Goal: Check status: Check status

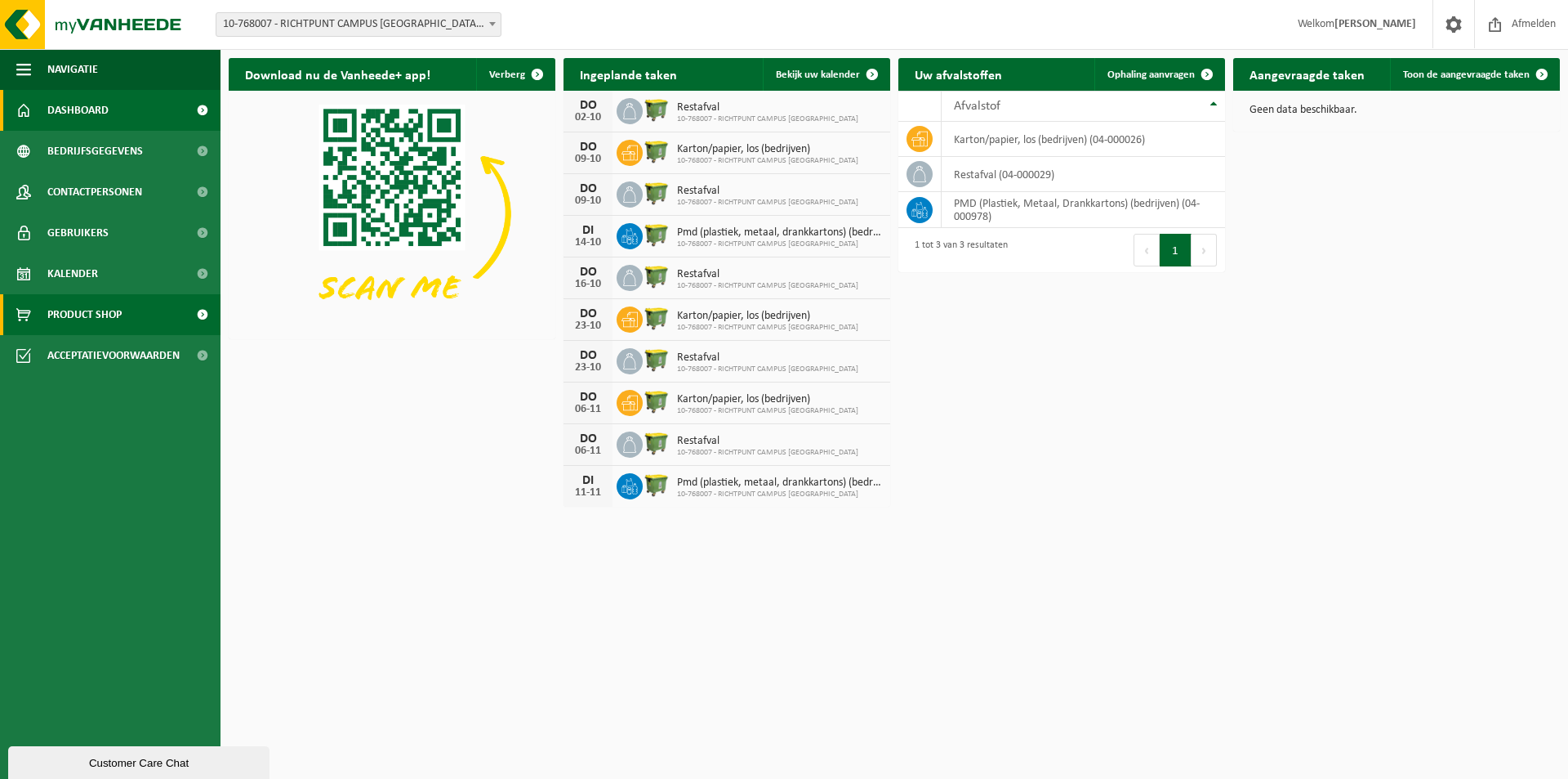
click at [102, 314] on span "Product Shop" at bounding box center [84, 314] width 74 height 41
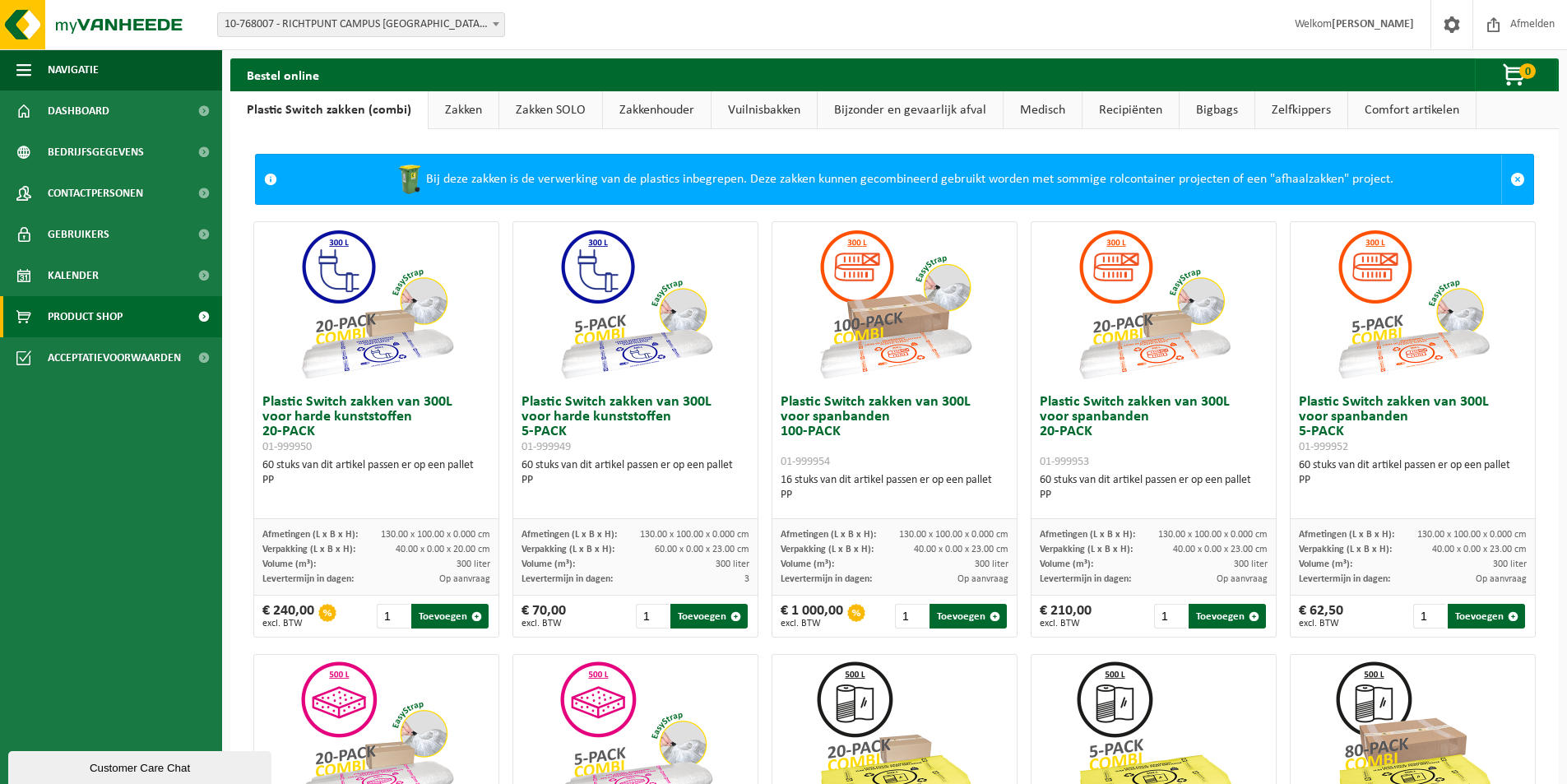
click at [761, 113] on link "Vuilnisbakken" at bounding box center [764, 110] width 106 height 38
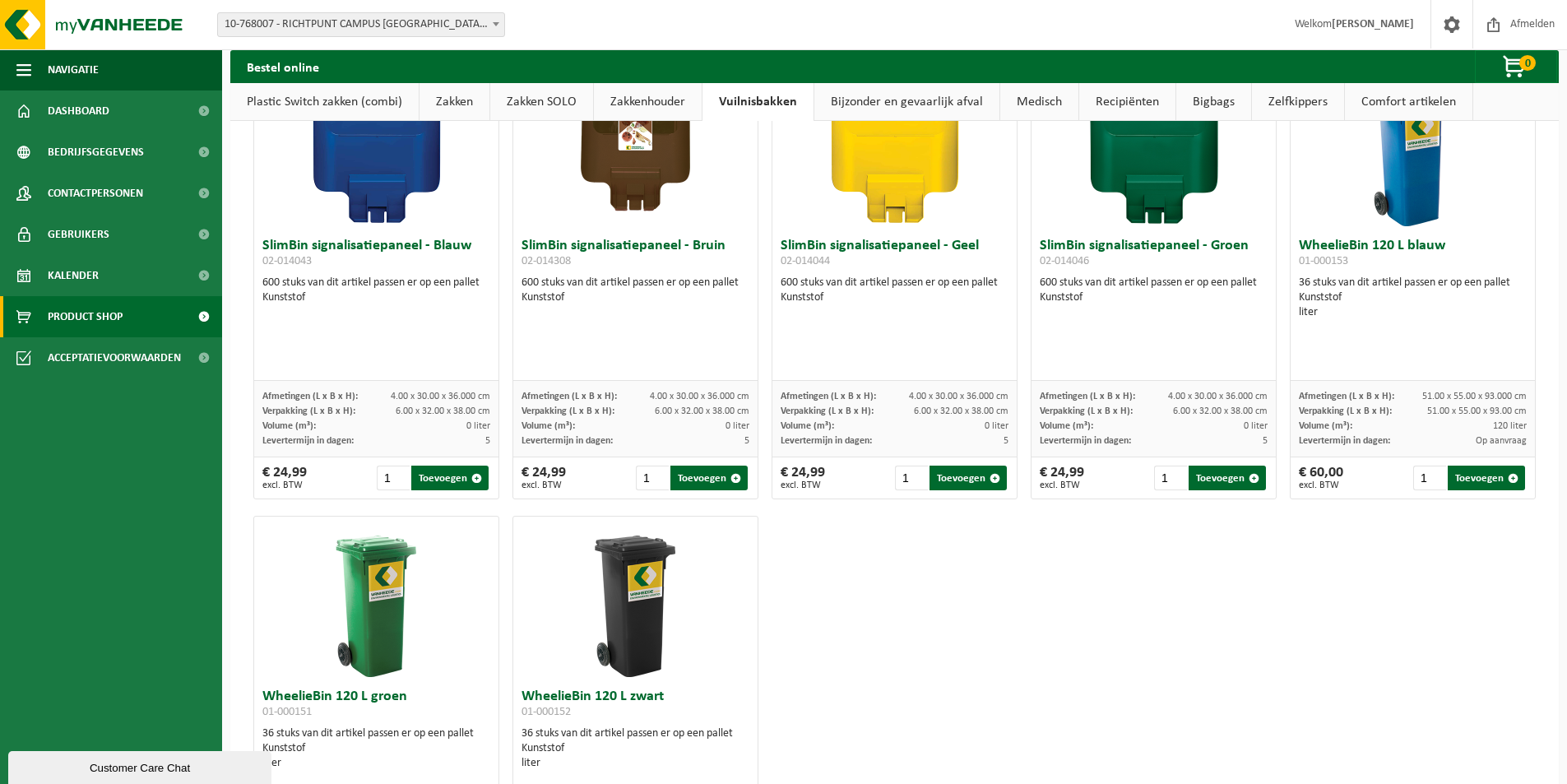
scroll to position [1974, 0]
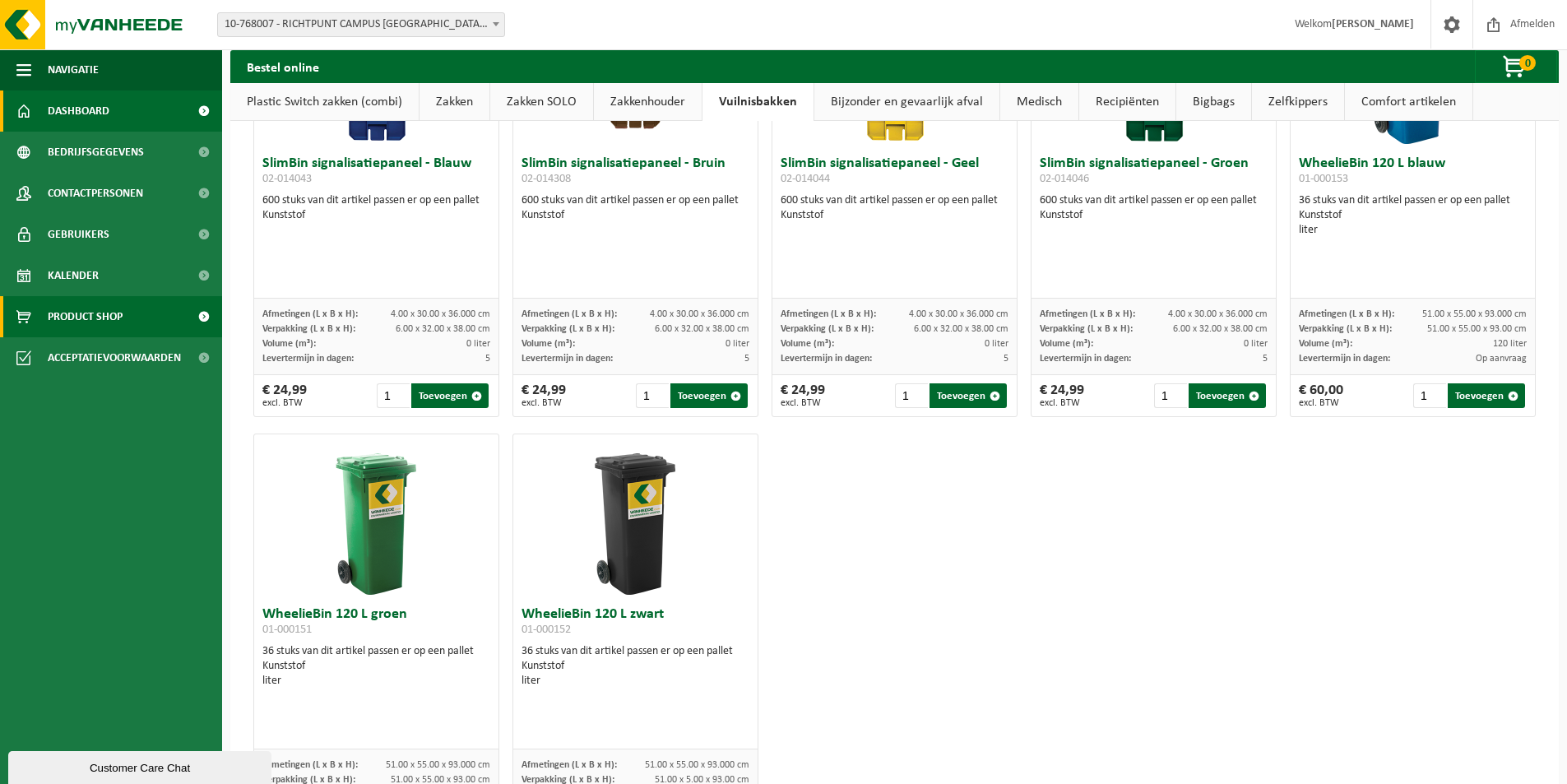
click at [91, 107] on span "Dashboard" at bounding box center [78, 111] width 61 height 42
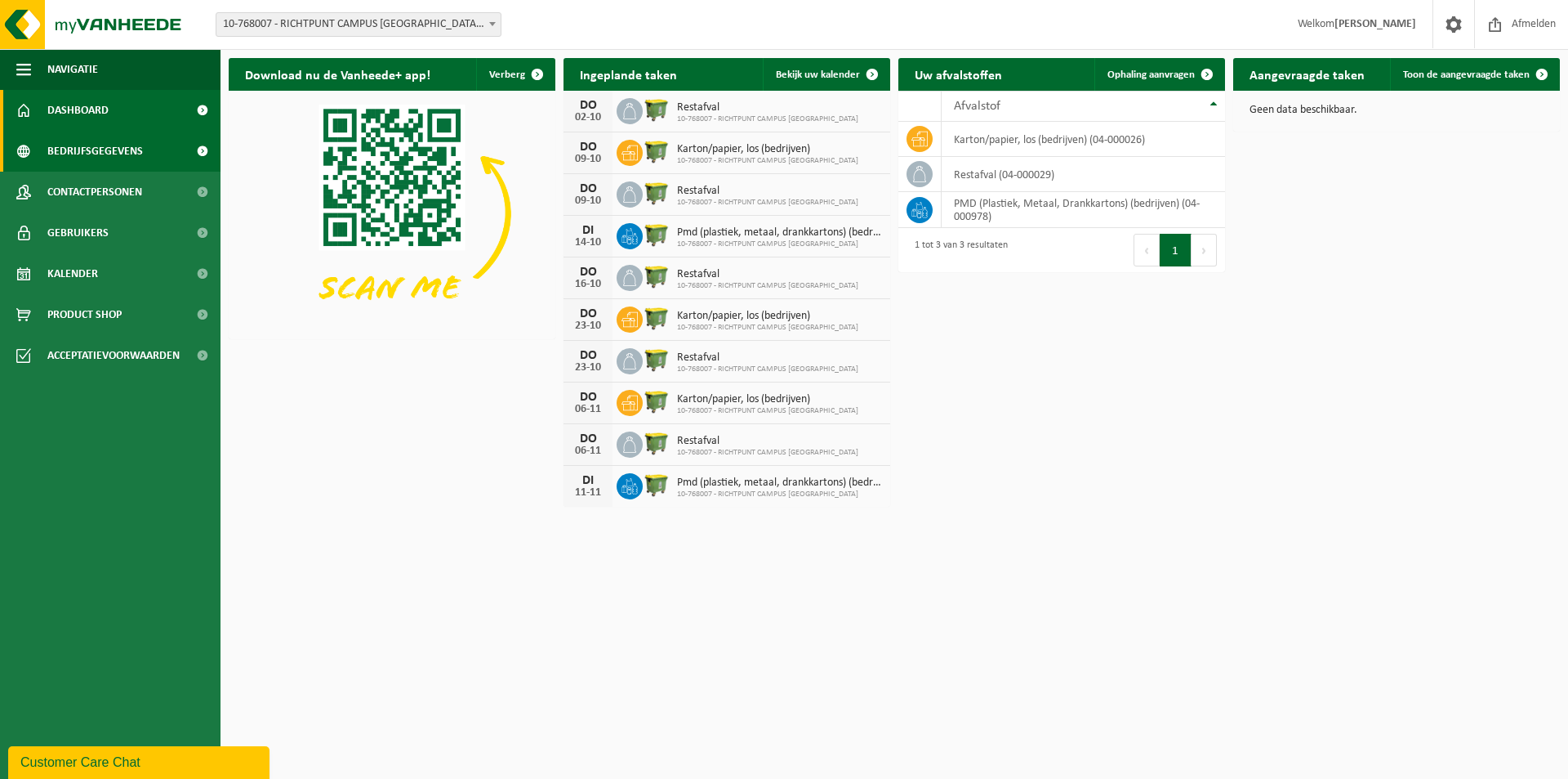
click at [94, 144] on span "Bedrijfsgegevens" at bounding box center [95, 151] width 96 height 41
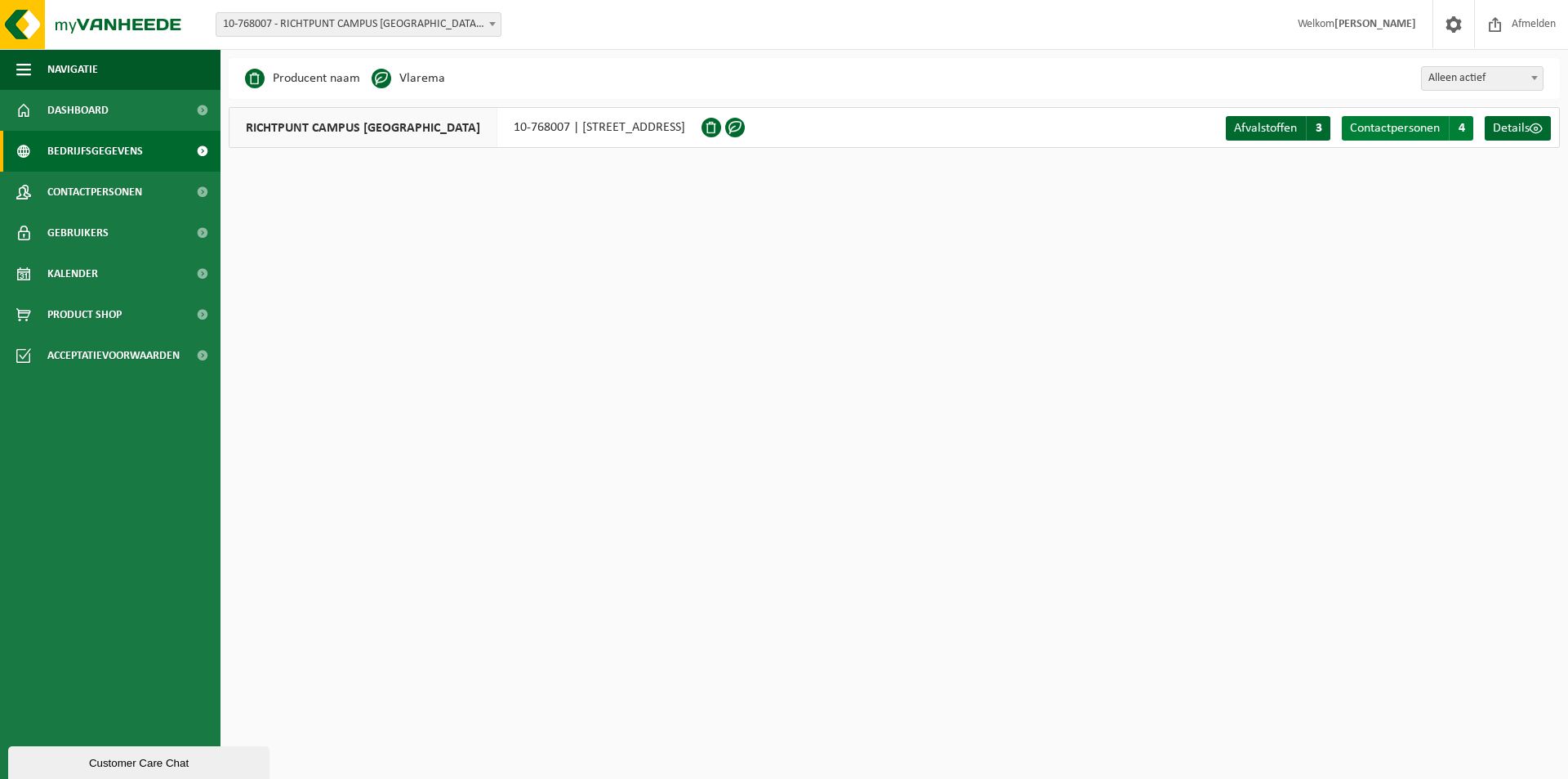
click at [1457, 133] on span "4" at bounding box center [1462, 129] width 25 height 25
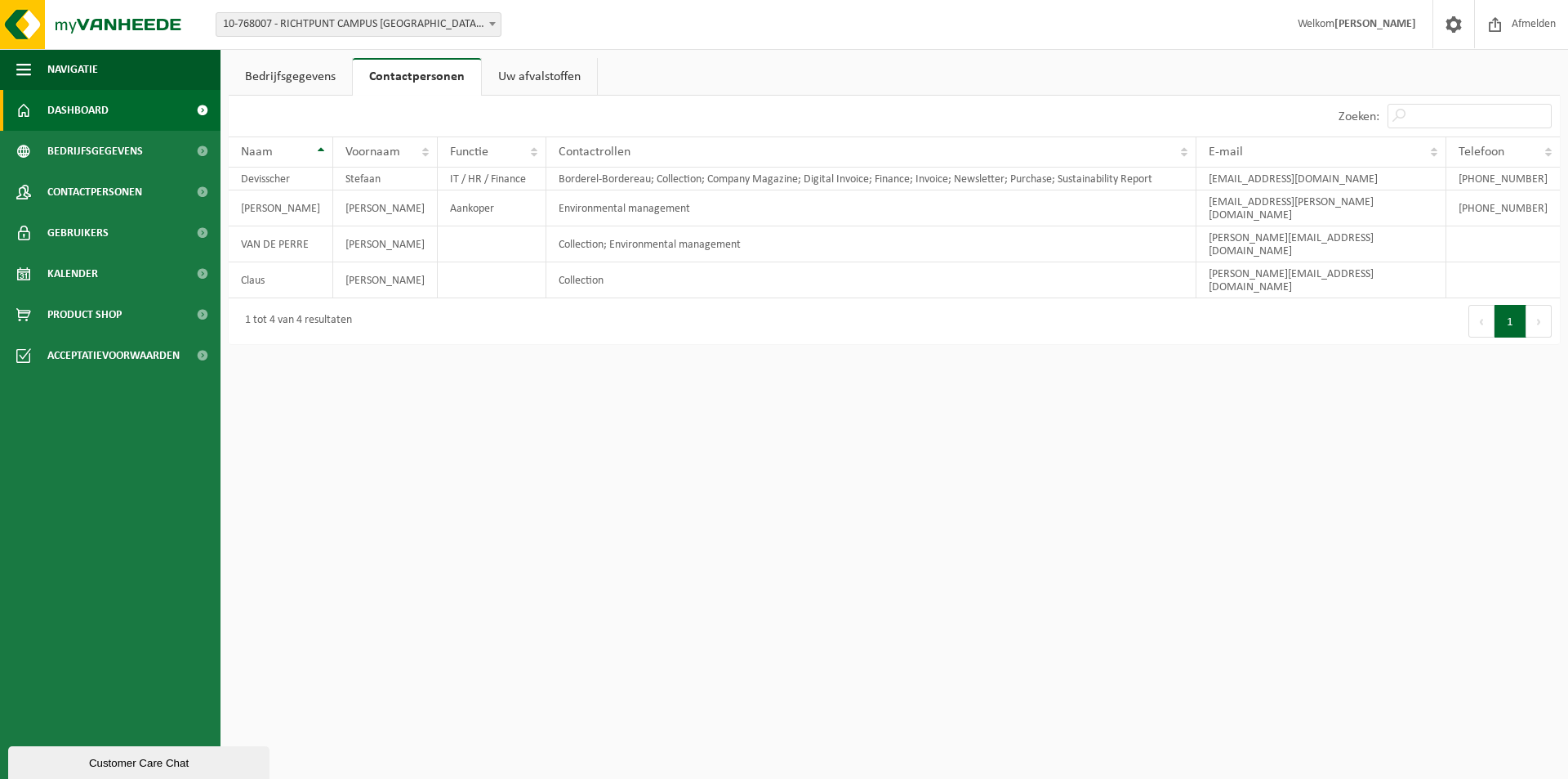
click at [107, 103] on span "Dashboard" at bounding box center [78, 111] width 61 height 41
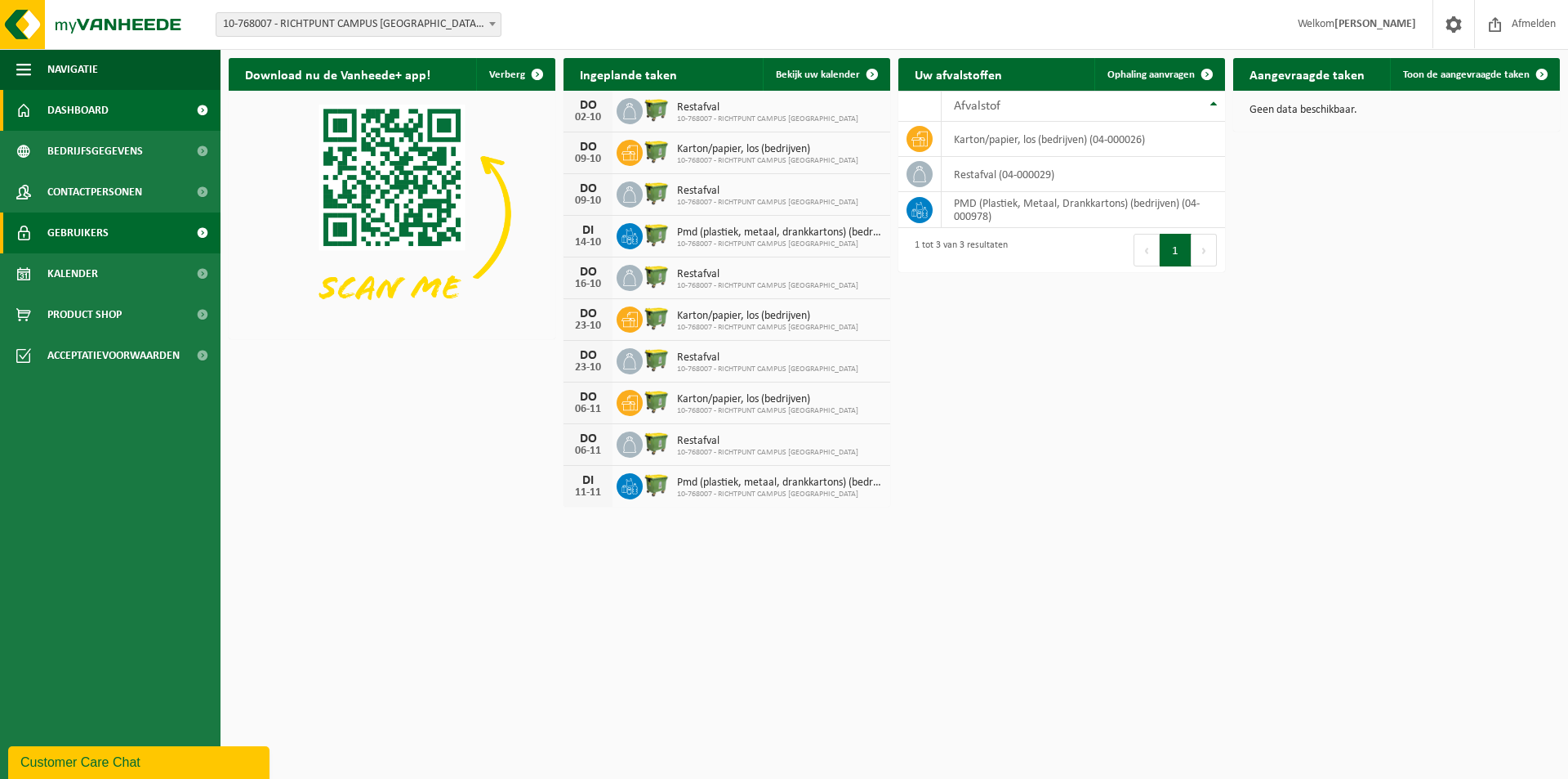
click at [102, 232] on span "Gebruikers" at bounding box center [78, 233] width 61 height 41
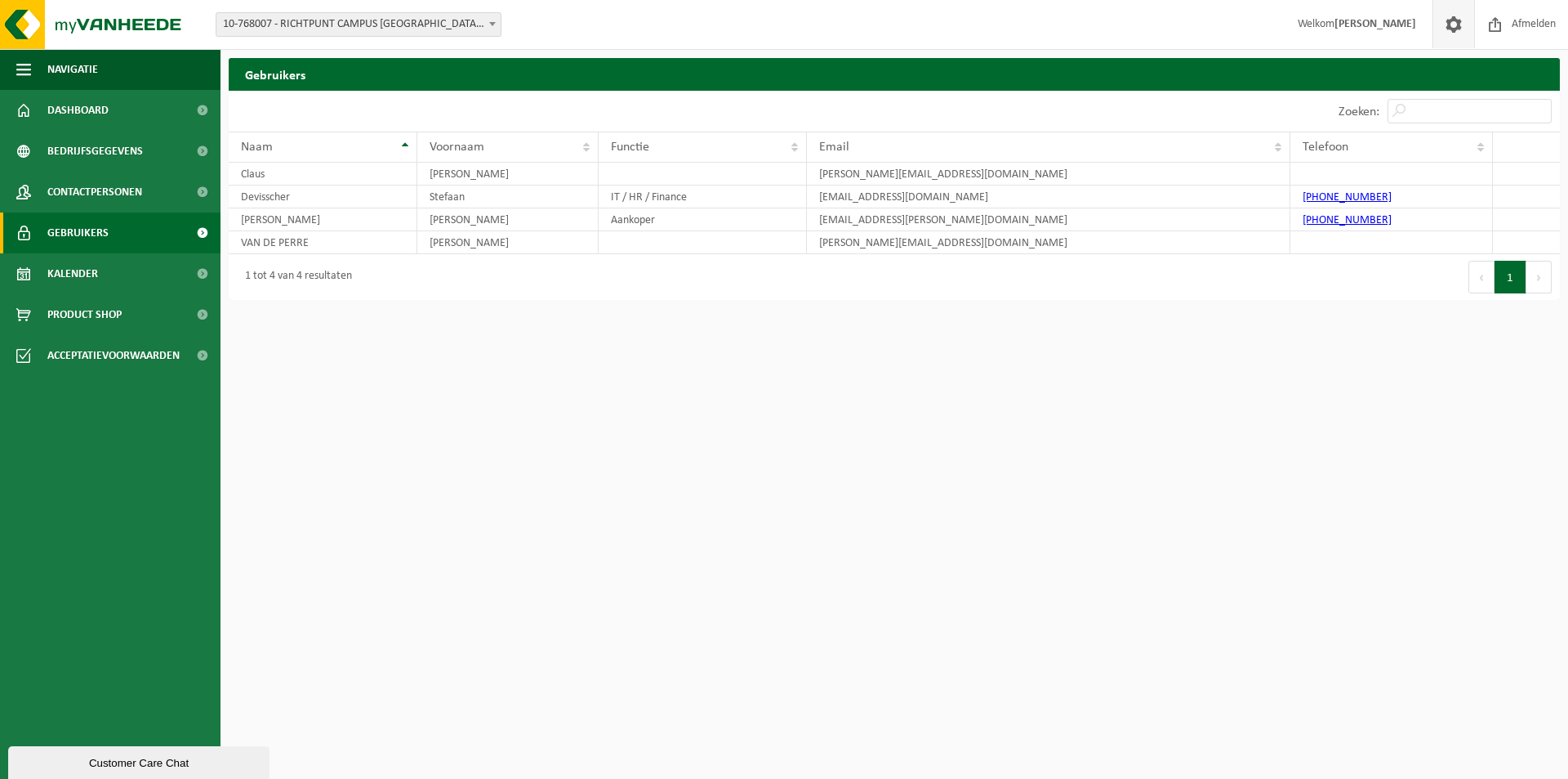
click at [1448, 28] on span at bounding box center [1454, 24] width 25 height 48
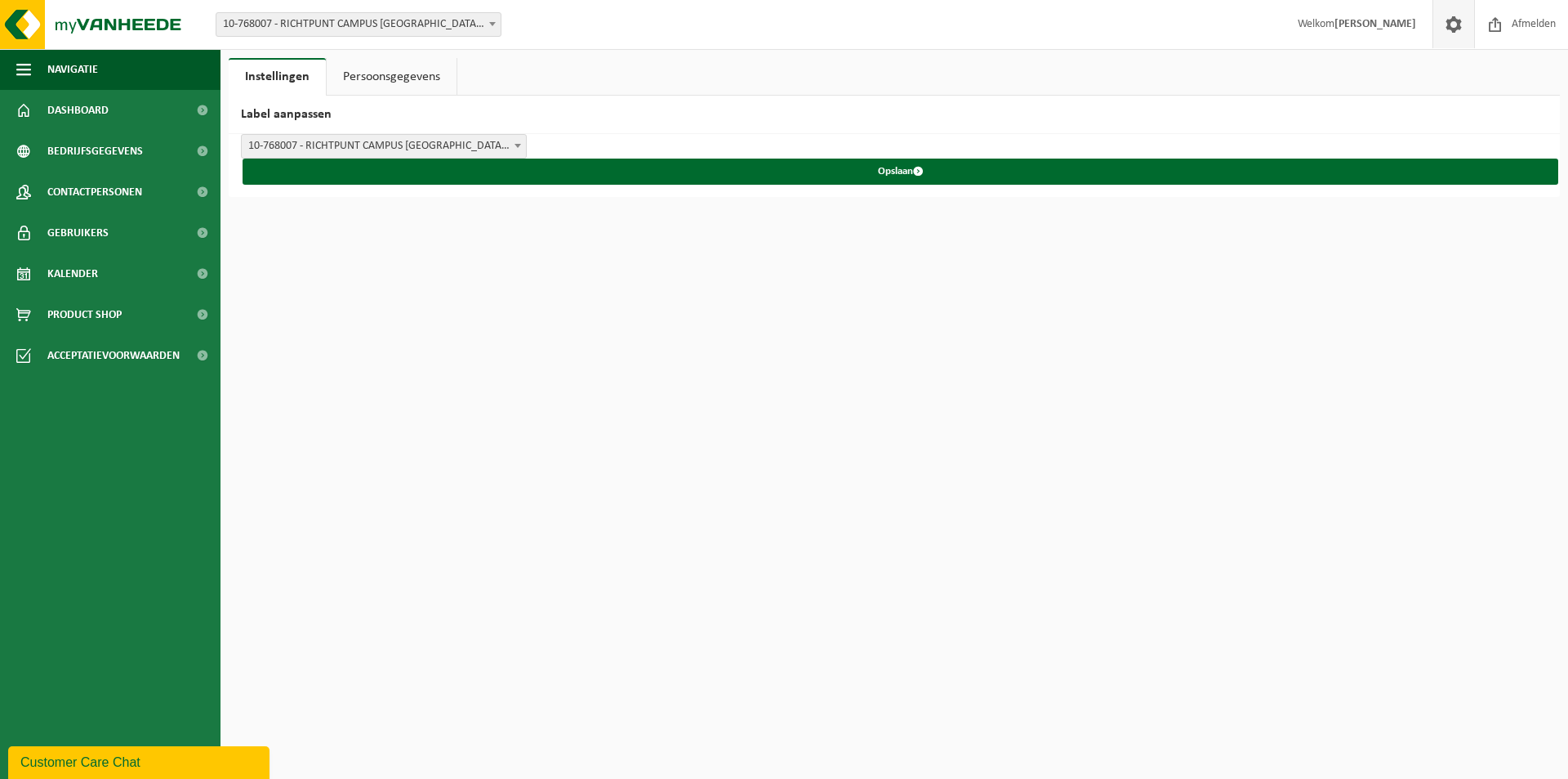
click at [393, 77] on link "Persoonsgegevens" at bounding box center [391, 77] width 129 height 38
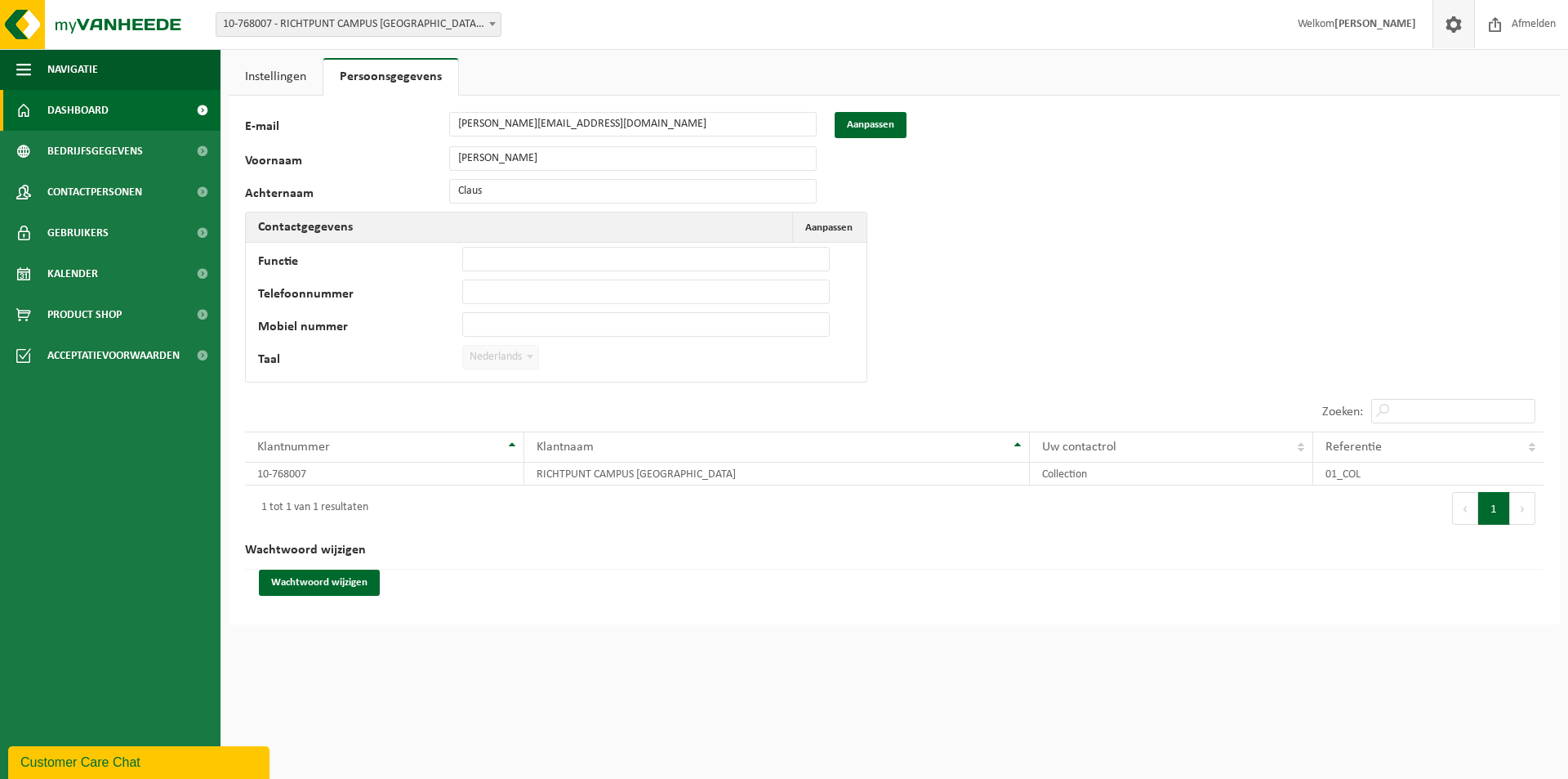
click at [99, 111] on span "Dashboard" at bounding box center [78, 111] width 61 height 41
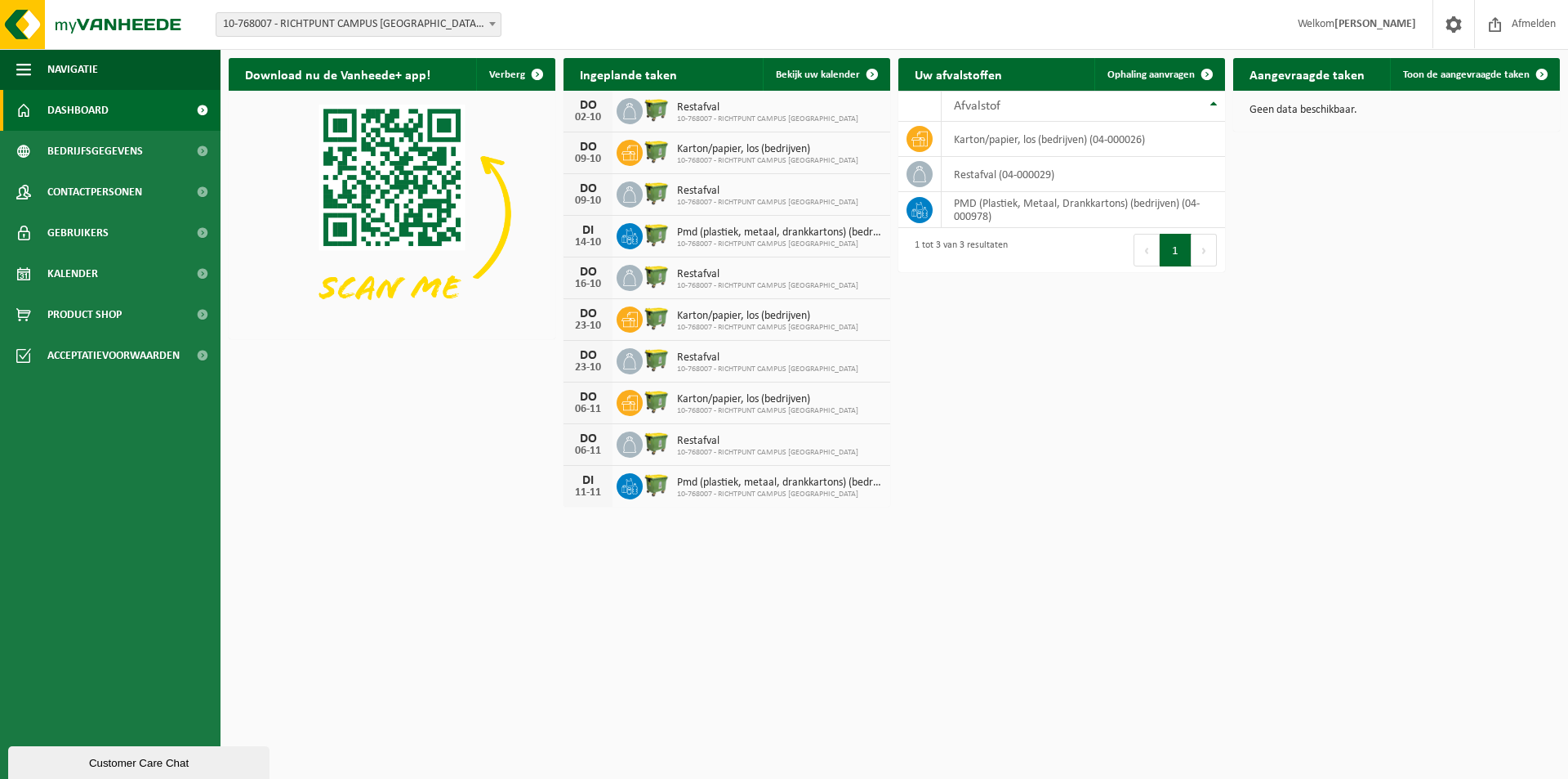
click at [751, 121] on span "10-768007 - RICHTPUNT CAMPUS [GEOGRAPHIC_DATA]" at bounding box center [768, 120] width 181 height 10
click at [842, 75] on span "Bekijk uw kalender" at bounding box center [818, 74] width 84 height 11
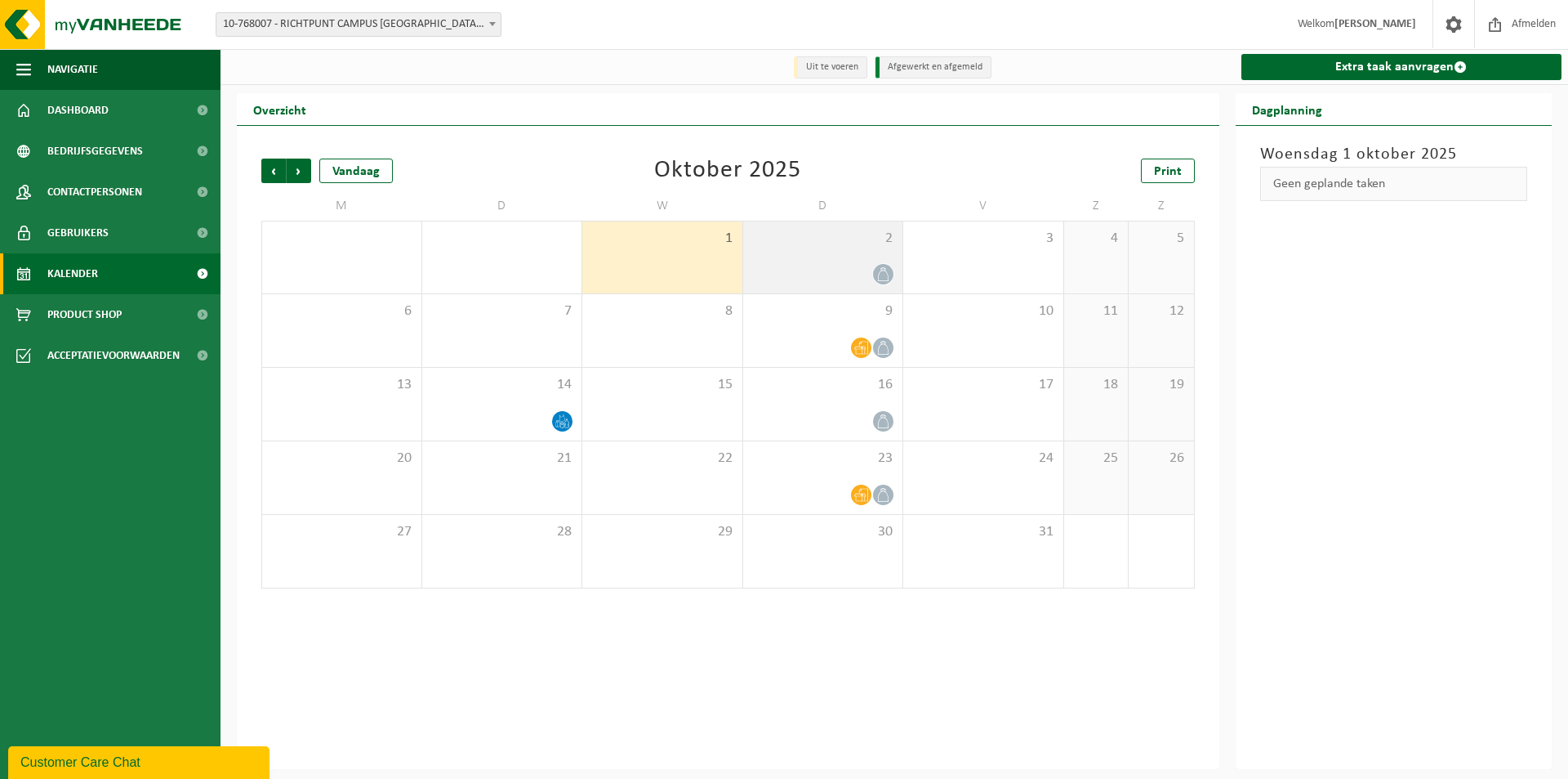
click at [883, 276] on icon at bounding box center [883, 274] width 14 height 14
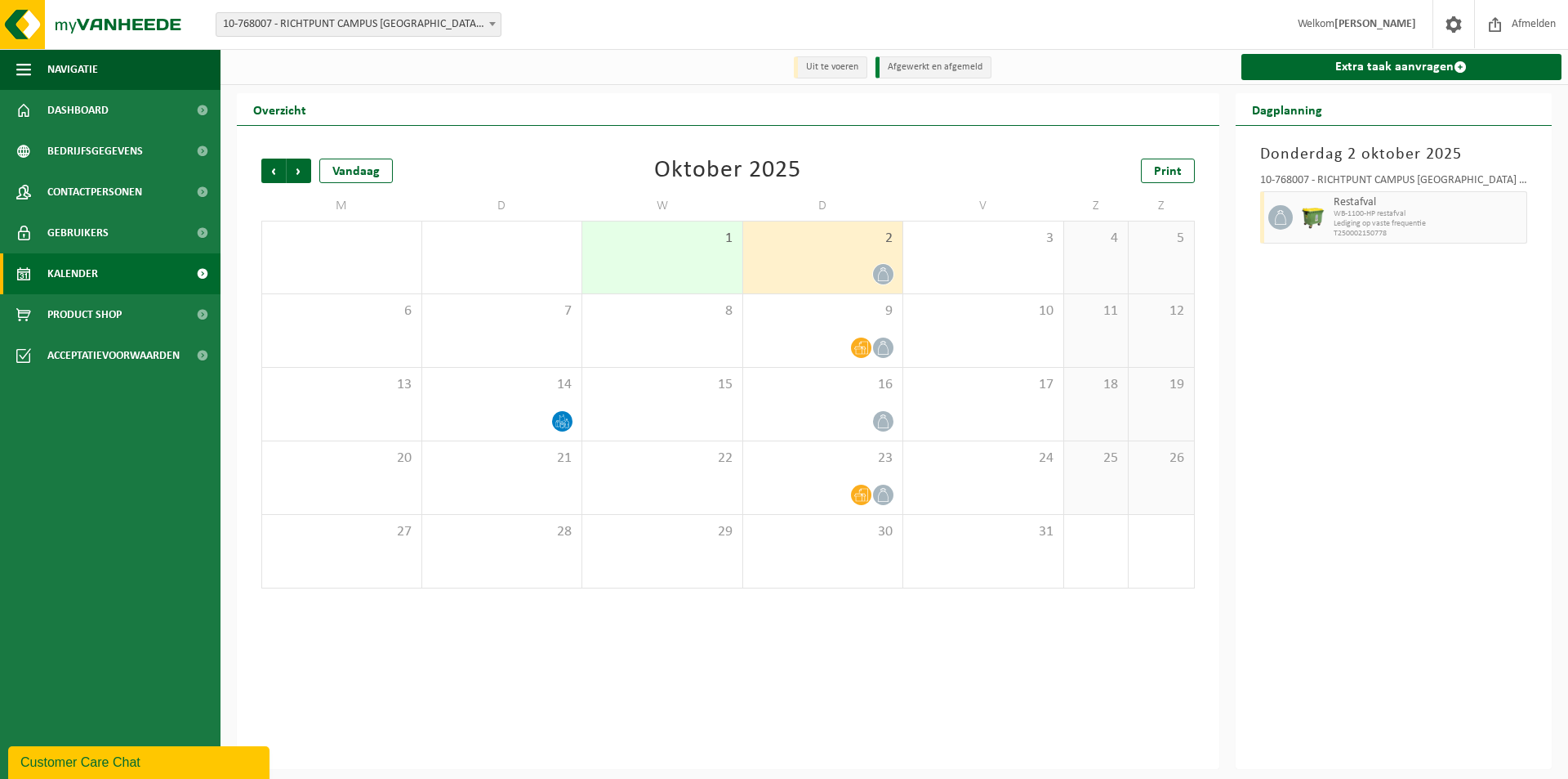
click at [883, 275] on icon at bounding box center [883, 274] width 14 height 14
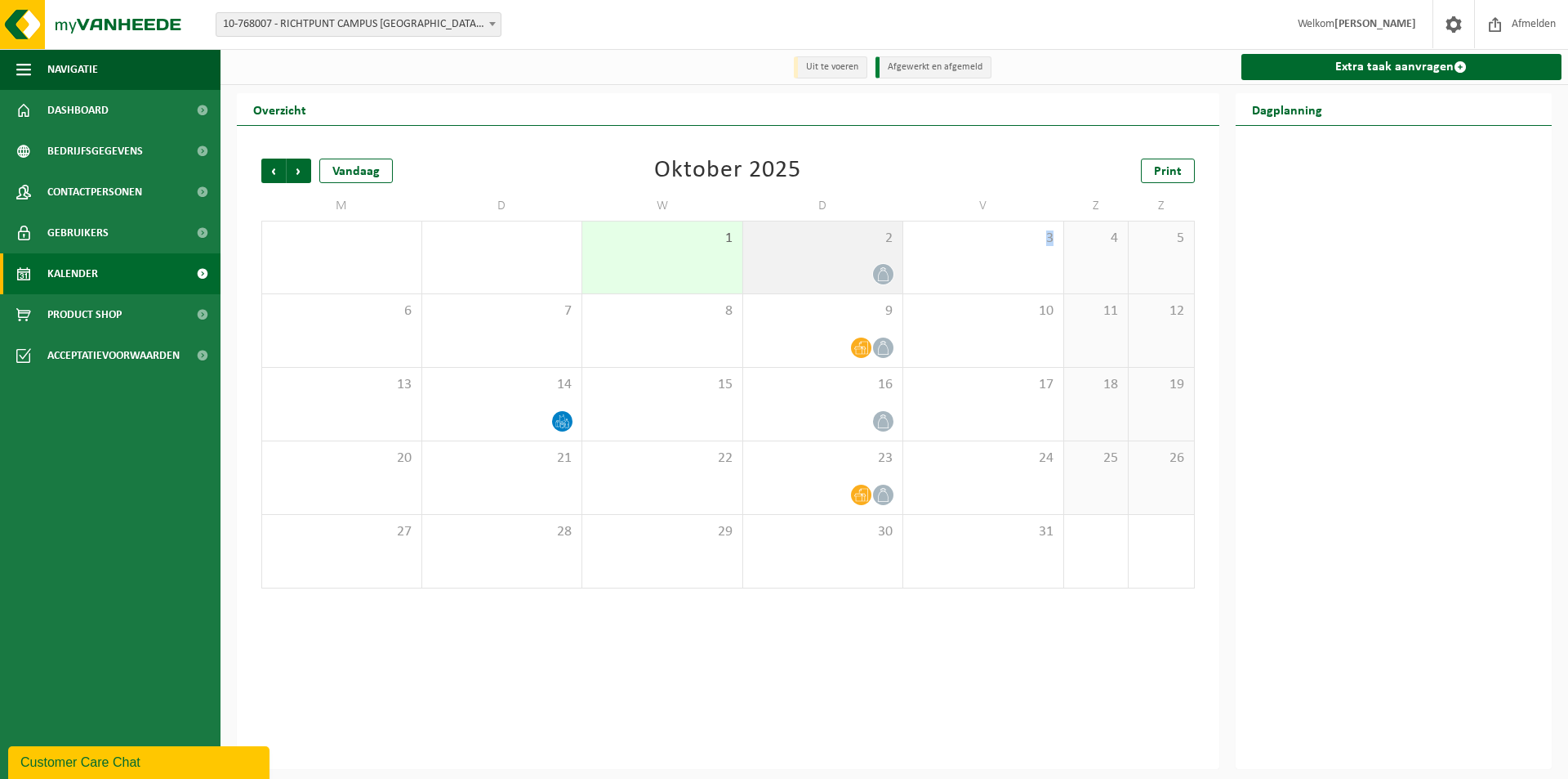
click at [883, 275] on icon at bounding box center [883, 274] width 14 height 14
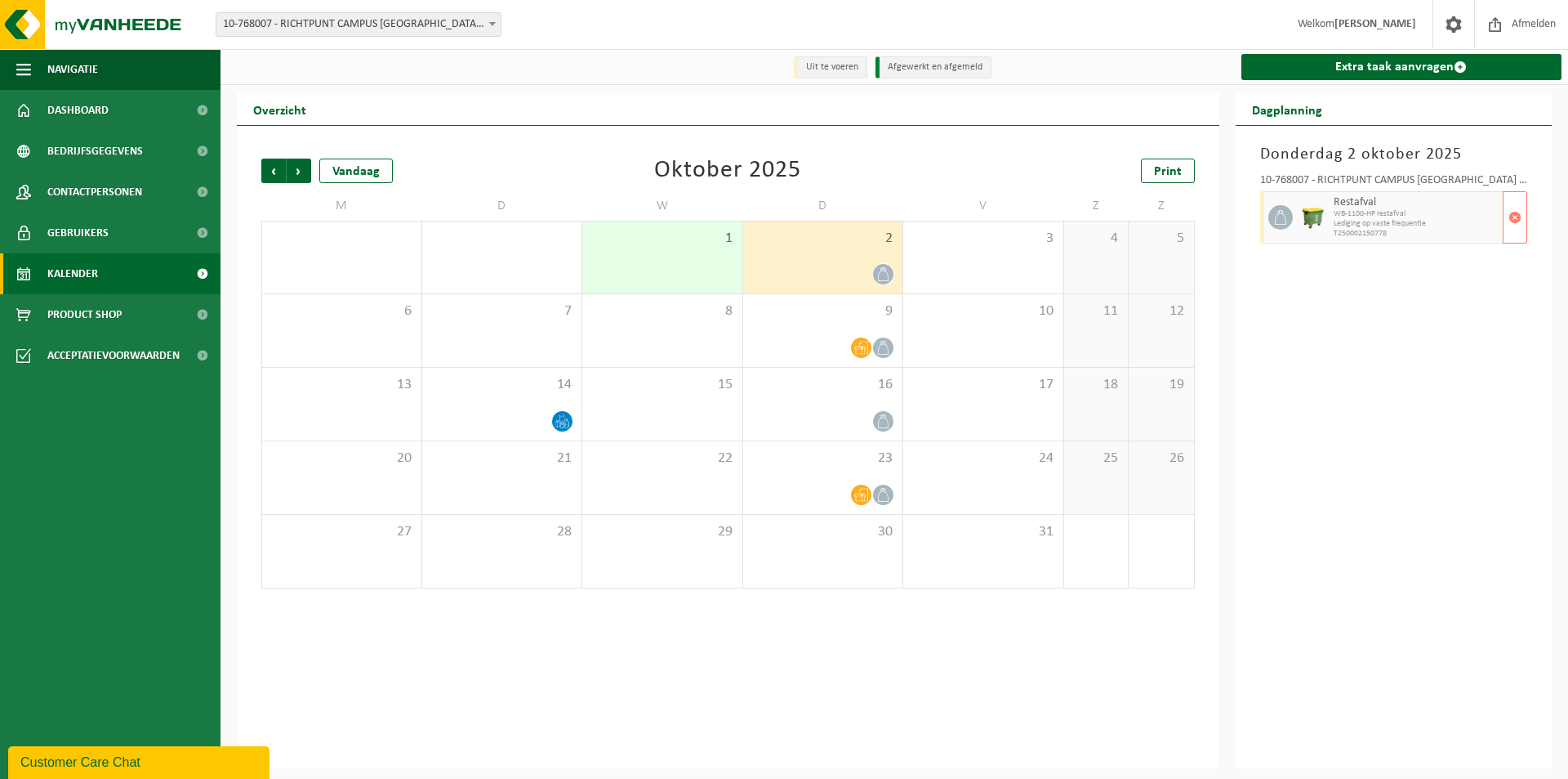
click at [1377, 221] on span "Lediging op vaste frequentie" at bounding box center [1416, 224] width 166 height 10
click at [1338, 205] on span "Restafval" at bounding box center [1416, 203] width 166 height 13
drag, startPoint x: 1278, startPoint y: 215, endPoint x: 1294, endPoint y: 215, distance: 16.0
click at [1280, 215] on icon at bounding box center [1281, 217] width 15 height 15
click at [1359, 207] on span "Restafval" at bounding box center [1416, 203] width 166 height 13
